Goal: Information Seeking & Learning: Learn about a topic

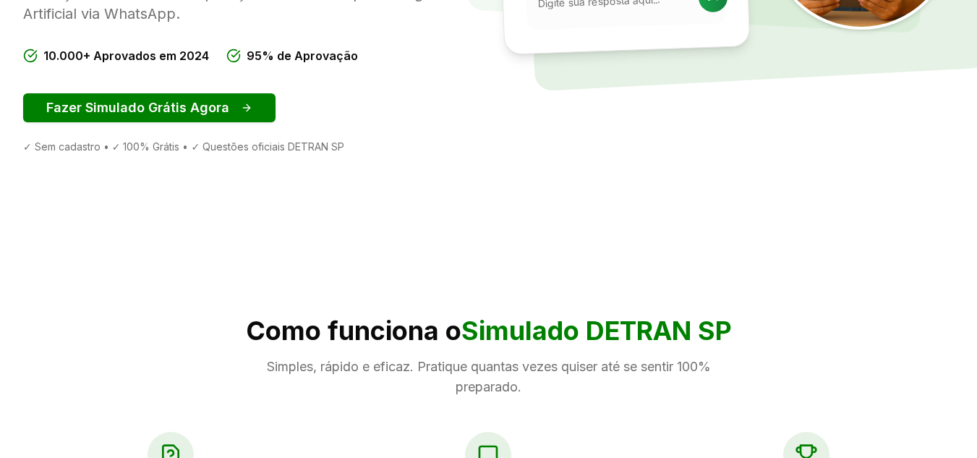
scroll to position [362, 0]
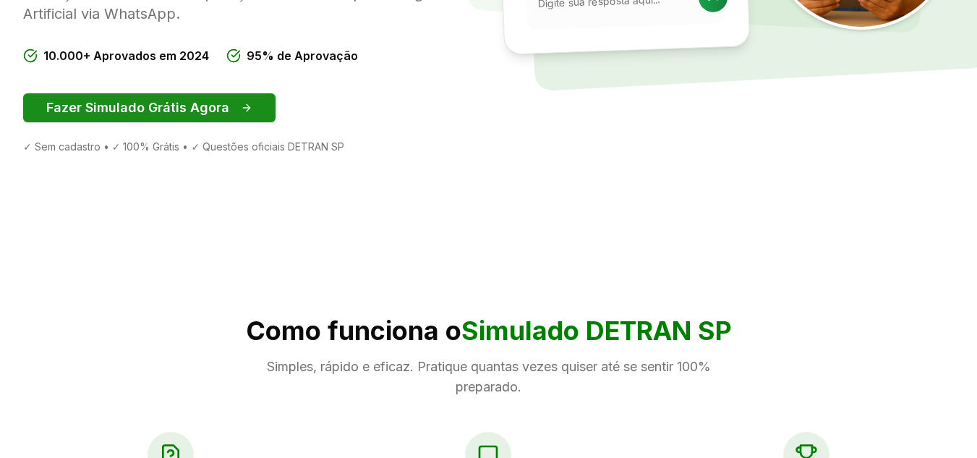
click at [177, 115] on button "Fazer Simulado Grátis Agora" at bounding box center [149, 107] width 252 height 29
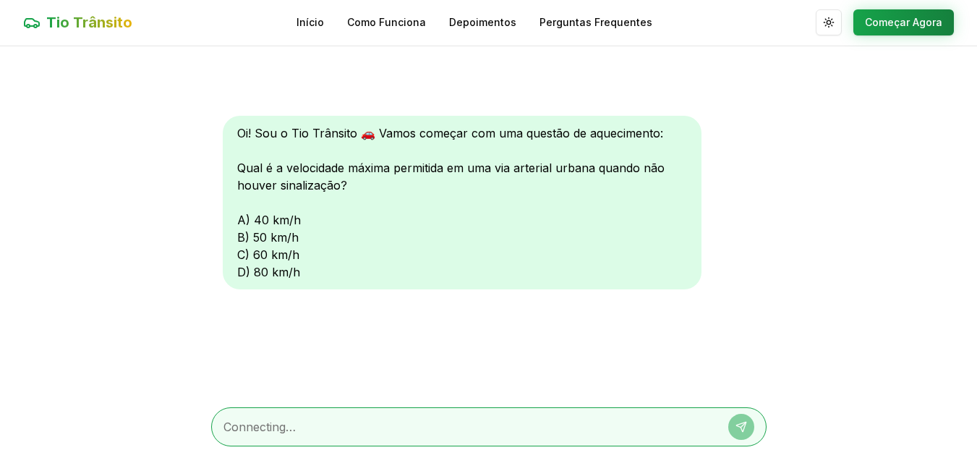
scroll to position [1, 0]
click at [240, 254] on div "Oi! Sou o Tio Trânsito 🚗 Vamos começar com uma questão de aquecimento: Qual é a…" at bounding box center [462, 203] width 479 height 174
drag, startPoint x: 255, startPoint y: 255, endPoint x: 291, endPoint y: 255, distance: 36.2
click at [290, 255] on div "Oi! Sou o Tio Trânsito 🚗 Vamos começar com uma questão de aquecimento: Qual é a…" at bounding box center [462, 203] width 479 height 174
click at [295, 255] on div "Oi! Sou o Tio Trânsito 🚗 Vamos começar com uma questão de aquecimento: Qual é a…" at bounding box center [462, 203] width 479 height 174
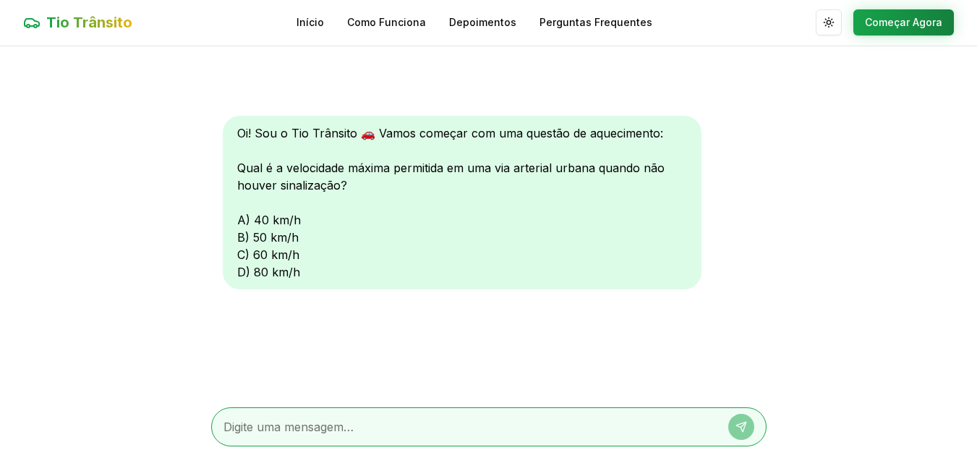
click at [354, 429] on textarea at bounding box center [468, 426] width 490 height 17
type textarea "60"
click at [744, 424] on icon at bounding box center [743, 424] width 5 height 5
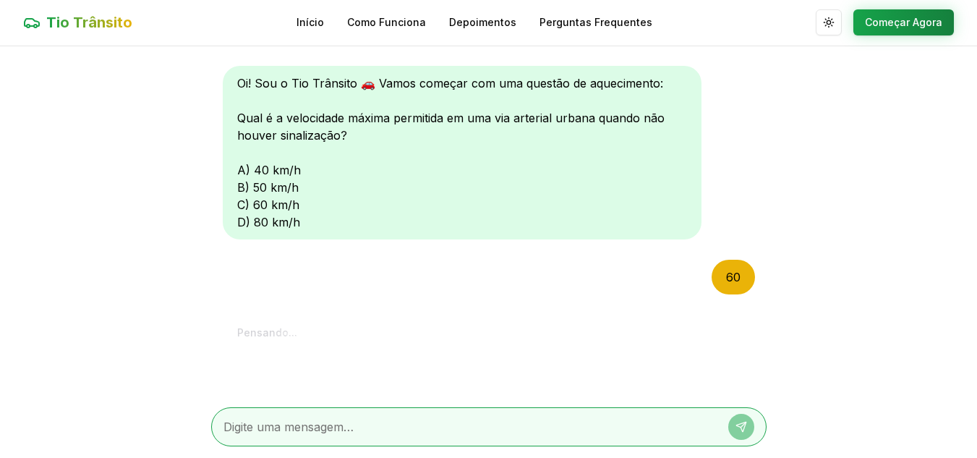
scroll to position [209, 0]
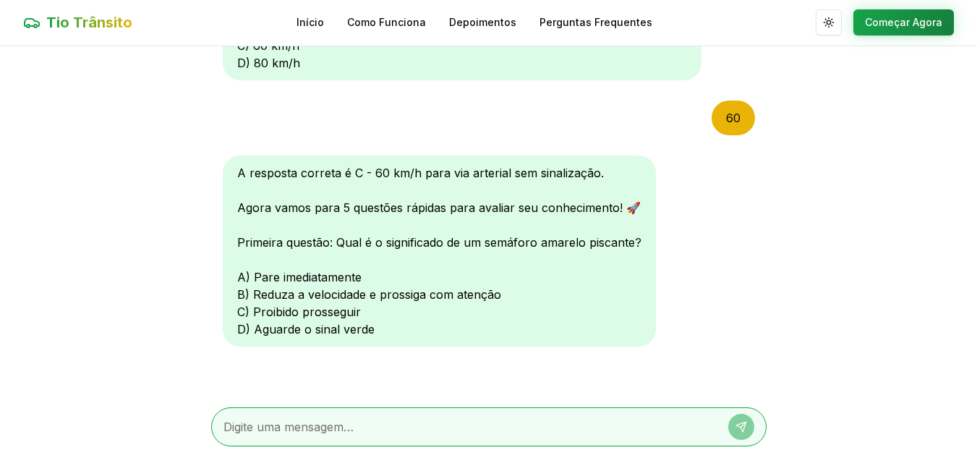
click at [665, 431] on textarea at bounding box center [468, 426] width 490 height 17
type textarea "B"
click at [744, 427] on icon at bounding box center [742, 427] width 12 height 12
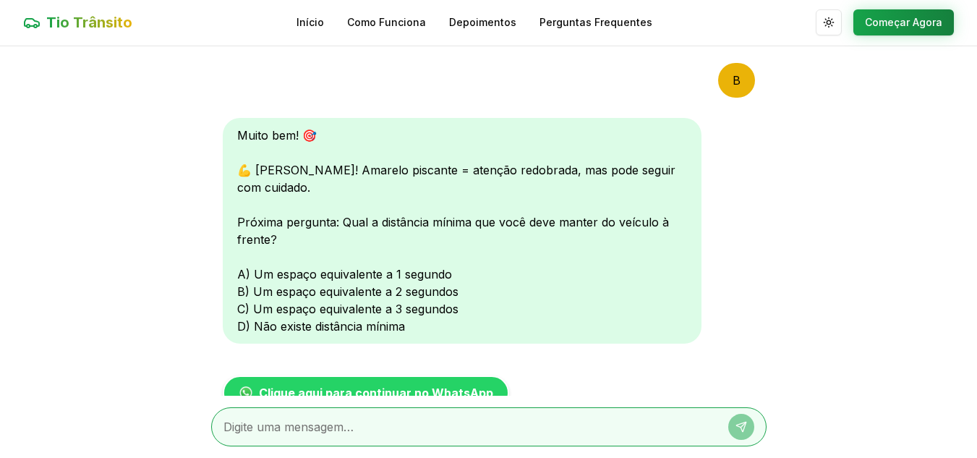
scroll to position [585, 0]
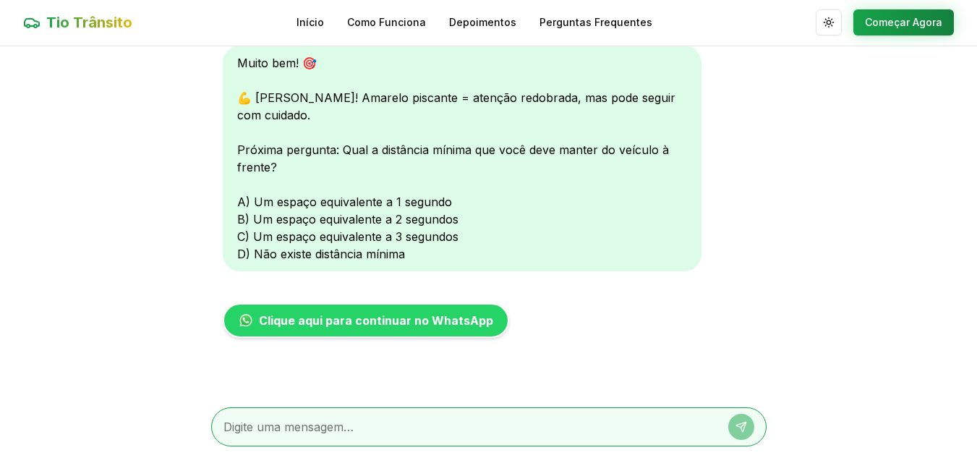
click at [437, 432] on textarea at bounding box center [468, 426] width 490 height 17
type textarea "C"
click at [739, 424] on icon at bounding box center [740, 426] width 9 height 9
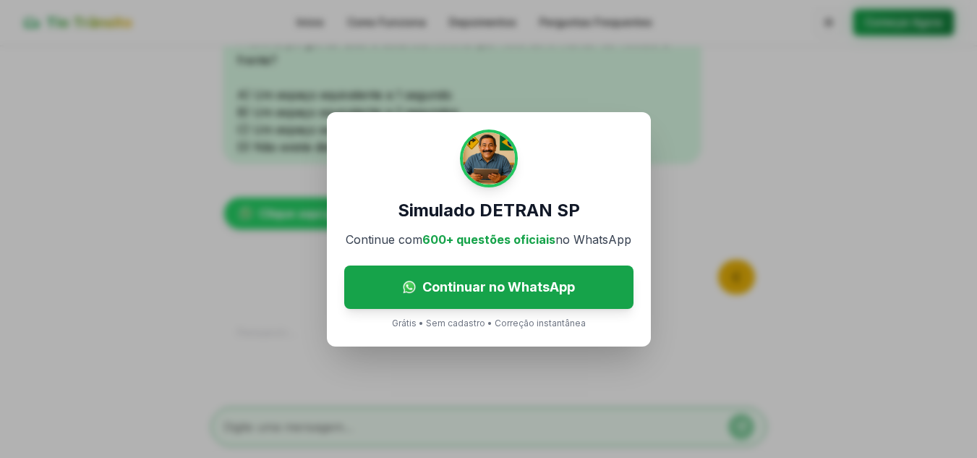
scroll to position [886, 0]
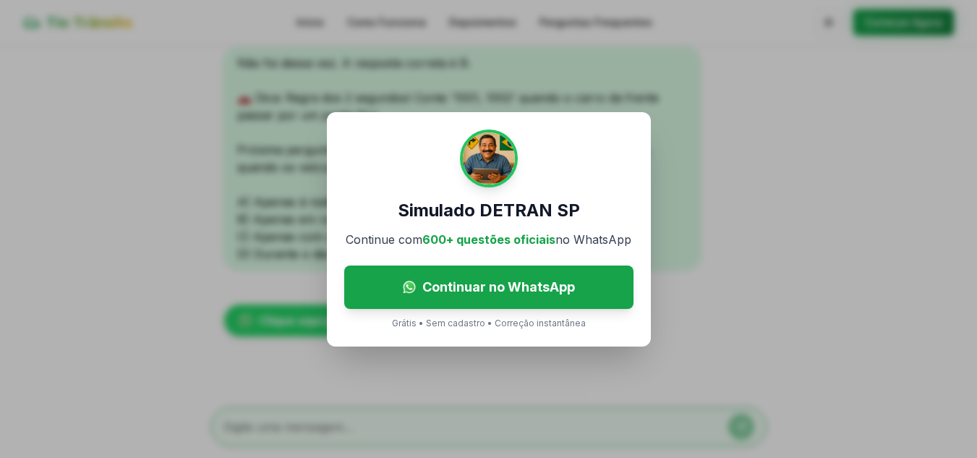
click at [686, 292] on div "Simulado DETRAN SP Continue com 600+ questões oficiais no WhatsApp Continuar no…" at bounding box center [488, 229] width 977 height 458
click at [596, 159] on div "Simulado DETRAN SP Continue com 600+ questões oficiais no WhatsApp Continuar no…" at bounding box center [489, 229] width 324 height 234
click at [699, 271] on div "Simulado DETRAN SP Continue com 600+ questões oficiais no WhatsApp Continuar no…" at bounding box center [488, 229] width 977 height 458
click at [572, 322] on p "Grátis • Sem cadastro • Correção instantânea" at bounding box center [489, 324] width 194 height 12
